Goal: Book appointment/travel/reservation

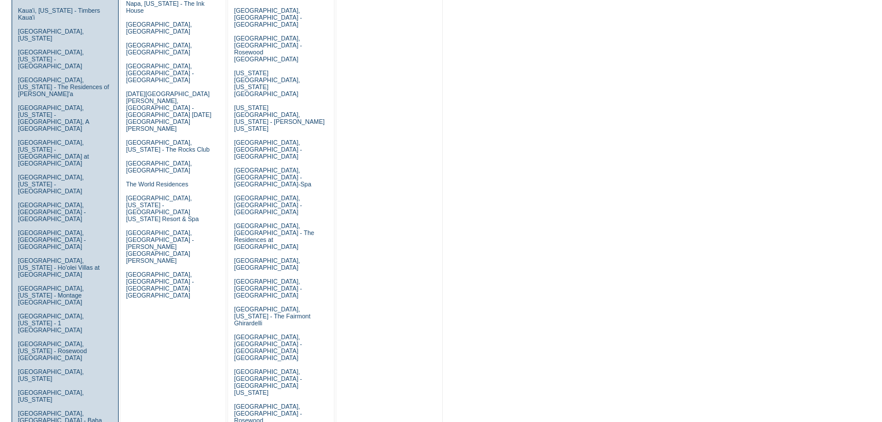
scroll to position [463, 0]
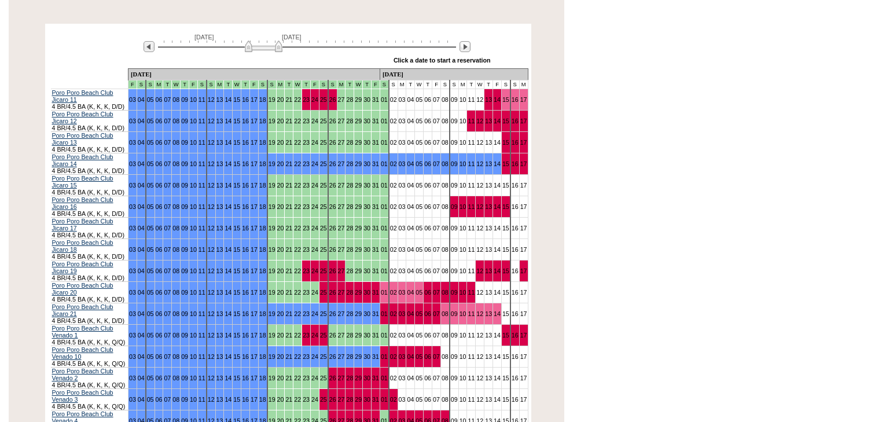
scroll to position [93, 0]
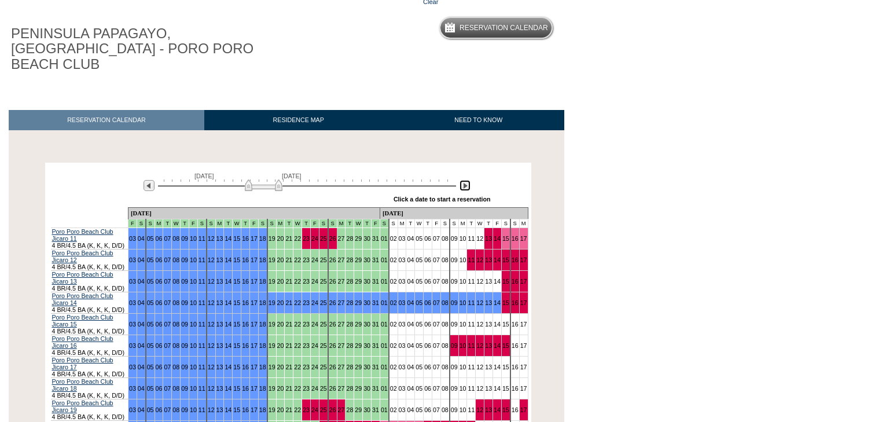
click at [463, 180] on img at bounding box center [464, 185] width 11 height 11
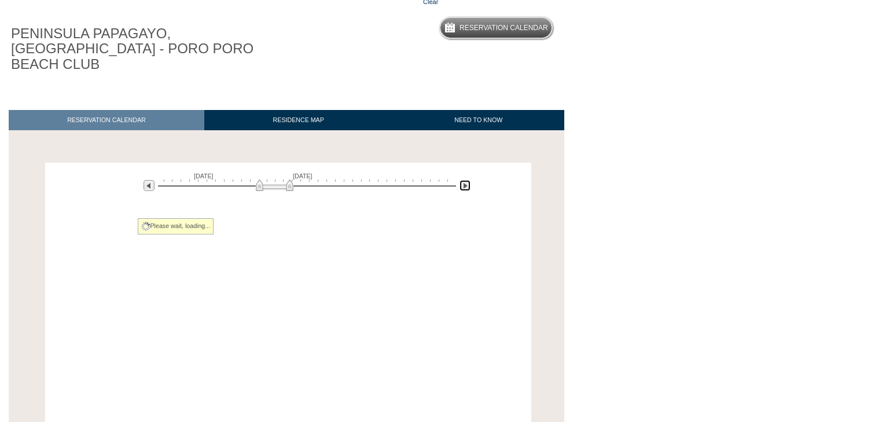
click at [467, 180] on img at bounding box center [464, 185] width 11 height 11
click at [465, 180] on img at bounding box center [464, 185] width 11 height 11
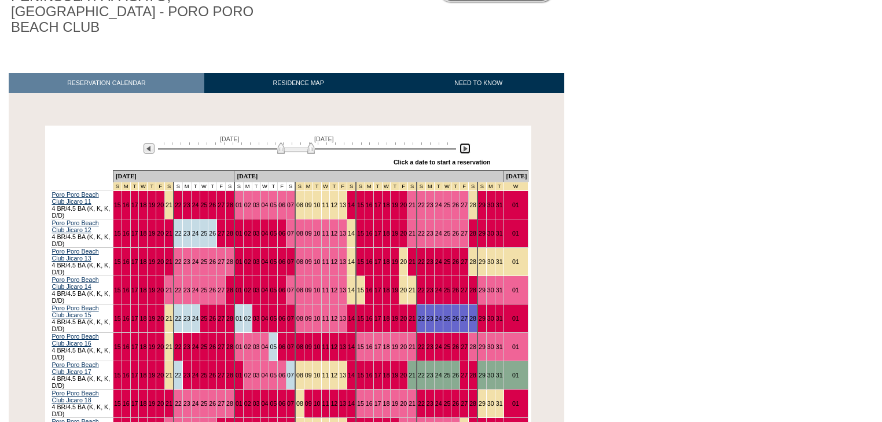
scroll to position [185, 0]
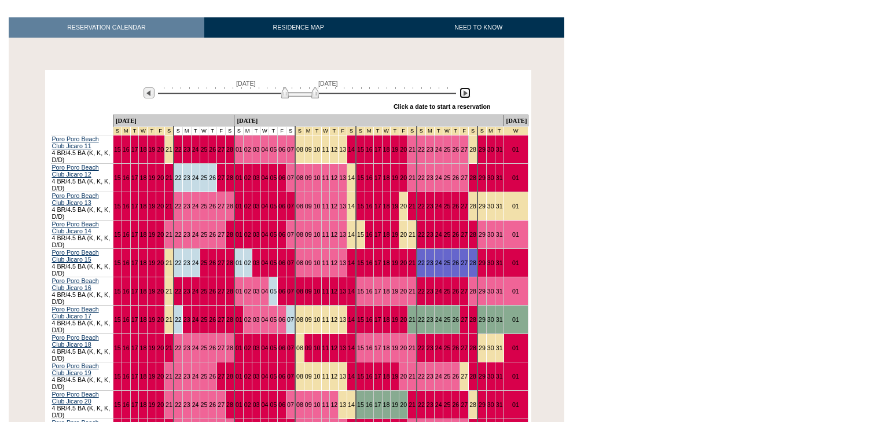
click at [305, 87] on img at bounding box center [300, 93] width 38 height 12
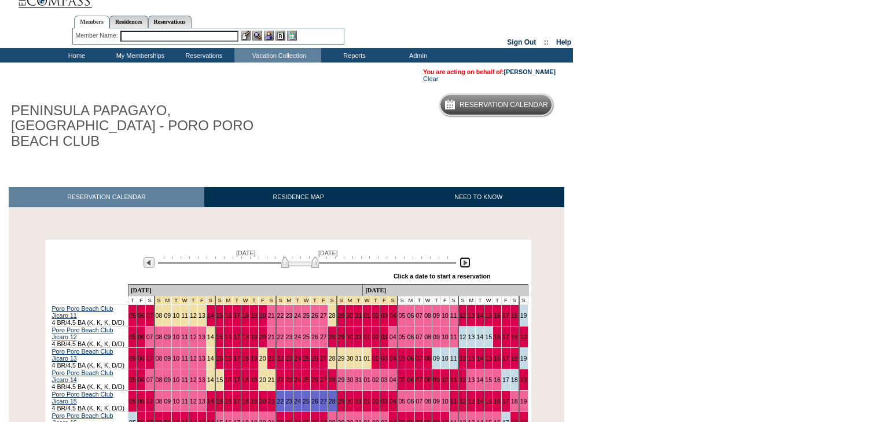
scroll to position [0, 0]
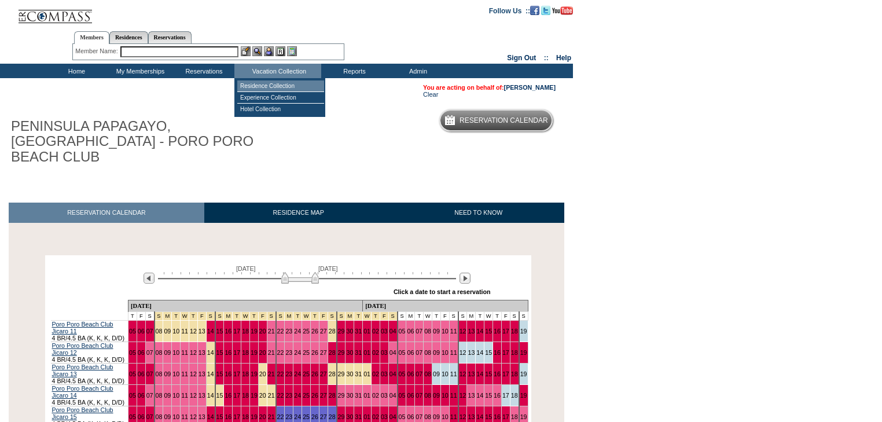
click at [270, 83] on td "Residence Collection" at bounding box center [280, 86] width 87 height 12
